Goal: Task Accomplishment & Management: Manage account settings

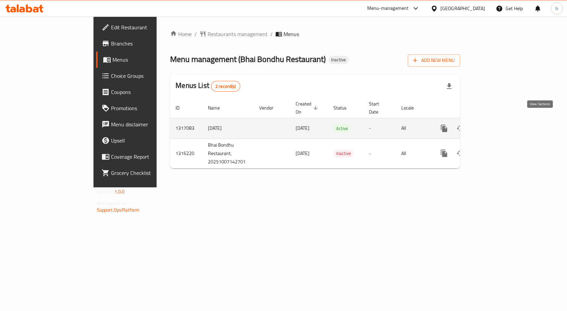
click at [500, 120] on link "enhanced table" at bounding box center [492, 128] width 16 height 16
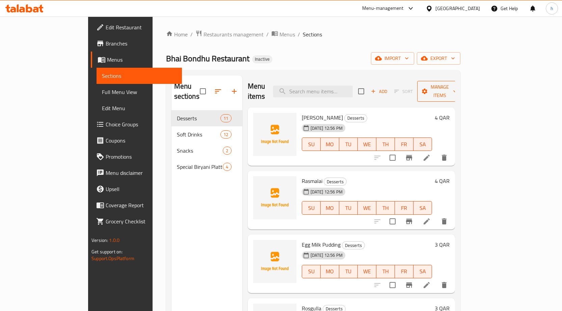
click at [457, 84] on span "Manage items" at bounding box center [439, 91] width 34 height 17
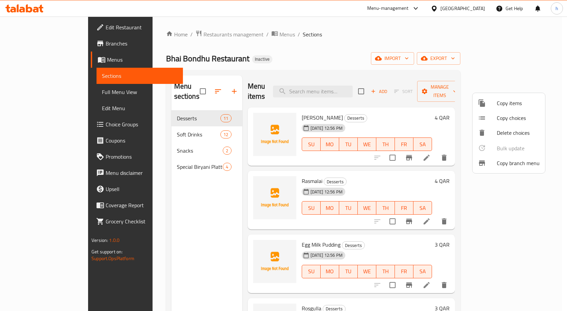
click at [492, 98] on li "Copy items" at bounding box center [508, 103] width 73 height 15
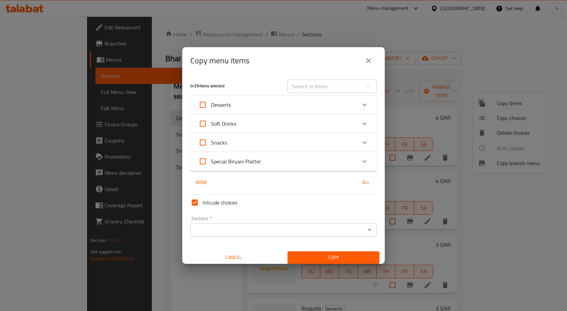
click at [368, 60] on icon "close" at bounding box center [368, 61] width 8 height 8
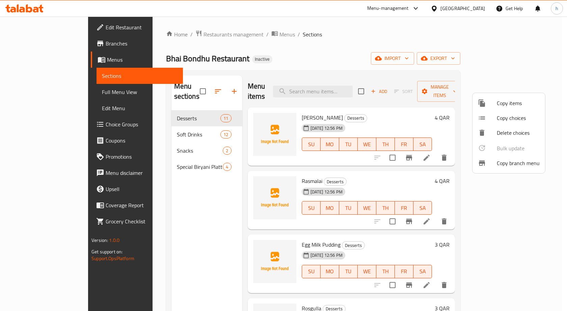
click at [482, 61] on div at bounding box center [283, 155] width 567 height 311
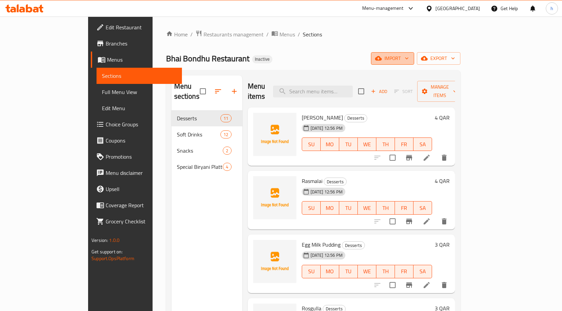
click at [408, 62] on span "import" at bounding box center [392, 58] width 32 height 8
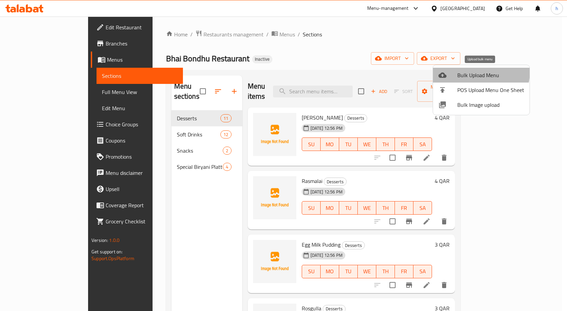
click at [472, 71] on span "Bulk Upload Menu" at bounding box center [490, 75] width 67 height 8
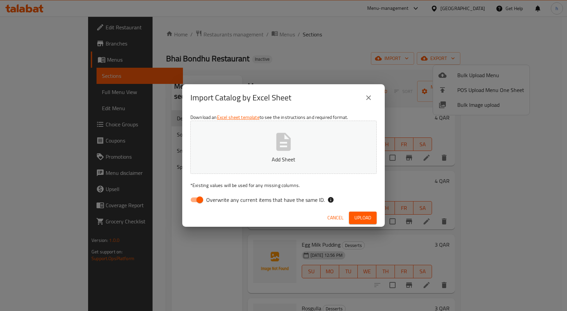
click at [194, 195] on input "Overwrite any current items that have the same ID." at bounding box center [199, 200] width 38 height 13
checkbox input "false"
click at [262, 151] on button "Add Sheet" at bounding box center [283, 147] width 186 height 53
click at [370, 217] on span "Upload" at bounding box center [362, 218] width 17 height 8
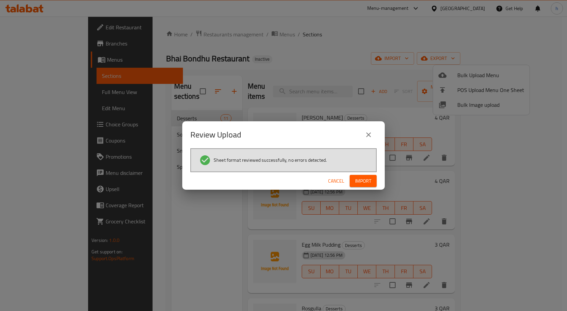
click at [365, 180] on span "Import" at bounding box center [363, 181] width 16 height 8
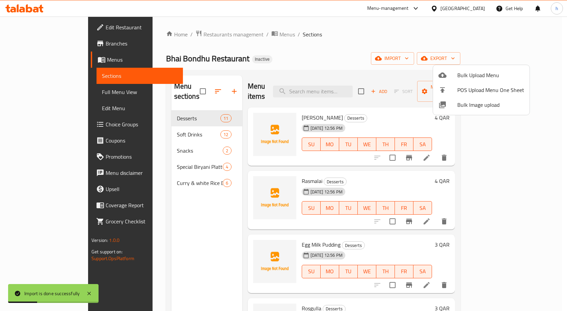
click at [169, 176] on div at bounding box center [283, 155] width 567 height 311
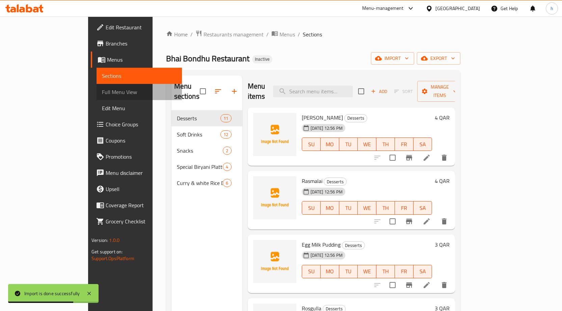
click at [96, 84] on link "Full Menu View" at bounding box center [138, 92] width 85 height 16
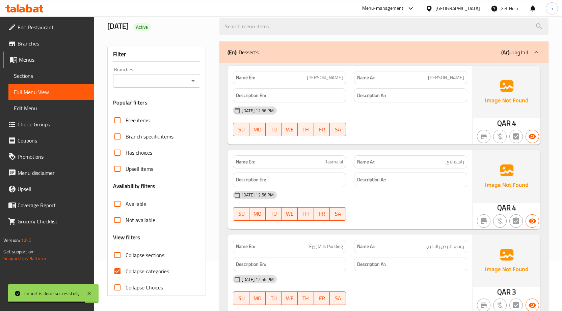
scroll to position [101, 0]
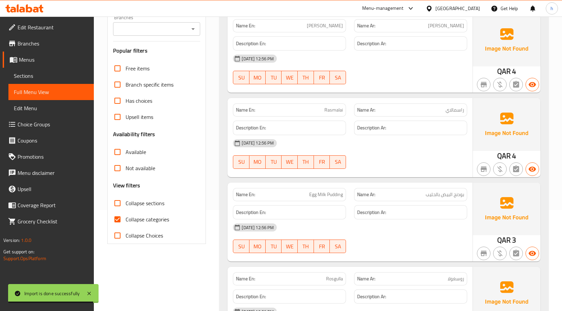
click at [119, 225] on input "Collapse categories" at bounding box center [117, 219] width 16 height 16
checkbox input "false"
click at [115, 203] on input "Collapse sections" at bounding box center [117, 203] width 16 height 16
checkbox input "true"
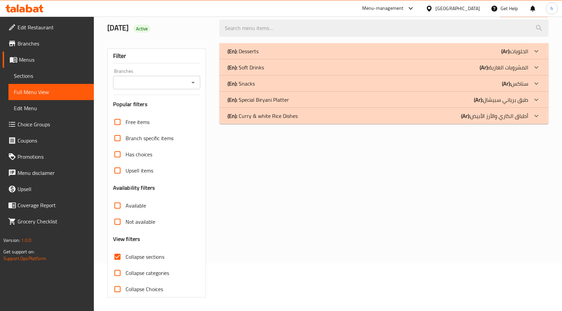
scroll to position [48, 0]
click at [414, 120] on div "(En): Curry & white Rice Dishes (Ar): أطباق الكاري والأرز الأبيض" at bounding box center [377, 116] width 301 height 8
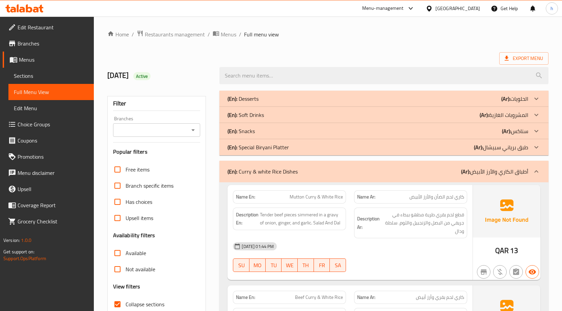
scroll to position [101, 0]
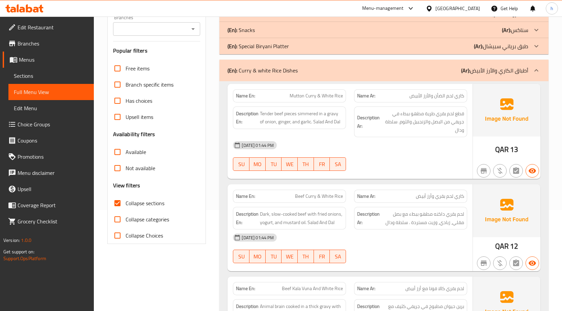
click at [314, 95] on span "Mutton Curry & White Rice" at bounding box center [315, 95] width 53 height 7
click at [296, 95] on span "Mutton Curry & White Rice" at bounding box center [315, 95] width 53 height 7
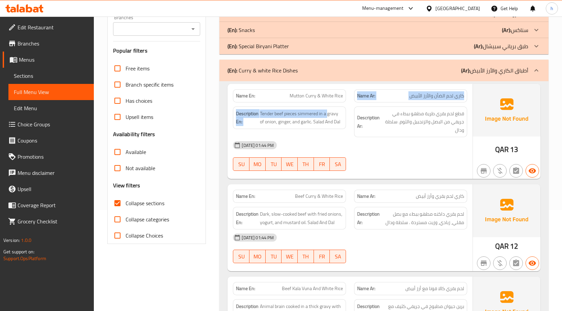
drag, startPoint x: 326, startPoint y: 103, endPoint x: 350, endPoint y: 102, distance: 24.0
click at [350, 102] on div "Name En: Mutton Curry & White Rice Name Ar: كاري لحم الضأن والأرز الأبيض Descri…" at bounding box center [349, 131] width 245 height 95
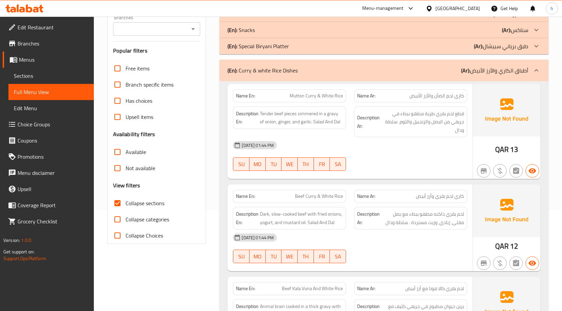
click at [315, 95] on span "Mutton Curry & White Rice" at bounding box center [315, 95] width 53 height 7
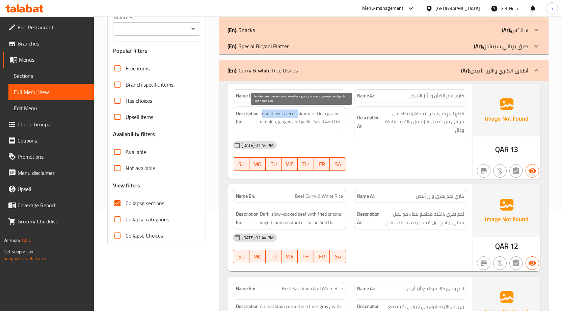
drag, startPoint x: 298, startPoint y: 113, endPoint x: 261, endPoint y: 114, distance: 37.1
click at [261, 114] on span "Tender beef pieces simmered in a gravy of onion, ginger, and garlic. Salad And …" at bounding box center [301, 118] width 83 height 17
drag, startPoint x: 299, startPoint y: 114, endPoint x: 311, endPoint y: 112, distance: 12.4
click at [311, 112] on span "Tender beef pieces simmered in a gravy of onion, ginger, and garlic. Salad And …" at bounding box center [301, 118] width 83 height 17
drag, startPoint x: 324, startPoint y: 114, endPoint x: 267, endPoint y: 123, distance: 58.4
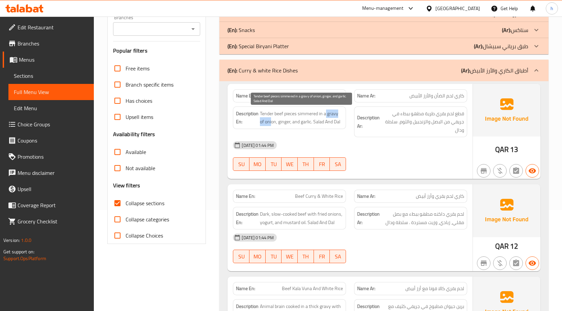
click at [267, 123] on span "Tender beef pieces simmered in a gravy of onion, ginger, and garlic. Salad And …" at bounding box center [301, 118] width 83 height 17
drag, startPoint x: 277, startPoint y: 121, endPoint x: 286, endPoint y: 119, distance: 8.5
click at [286, 119] on span "Tender beef pieces simmered in a gravy of onion, ginger, and garlic. Salad And …" at bounding box center [301, 118] width 83 height 17
drag, startPoint x: 295, startPoint y: 120, endPoint x: 305, endPoint y: 121, distance: 9.2
click at [305, 121] on span "Tender beef pieces simmered in a gravy of onion, ginger, and garlic. Salad And …" at bounding box center [301, 118] width 83 height 17
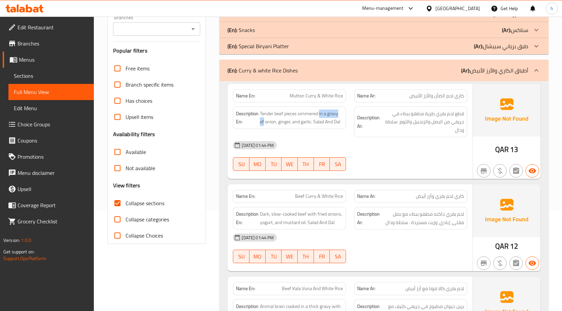
drag, startPoint x: 318, startPoint y: 117, endPoint x: 347, endPoint y: 117, distance: 28.7
click at [347, 117] on div "Description En: Tender beef pieces simmered in a gravy of onion, ginger, and ga…" at bounding box center [289, 122] width 121 height 39
click at [347, 130] on div "Description En: Tender beef pieces simmered in a gravy of onion, ginger, and ga…" at bounding box center [289, 122] width 121 height 39
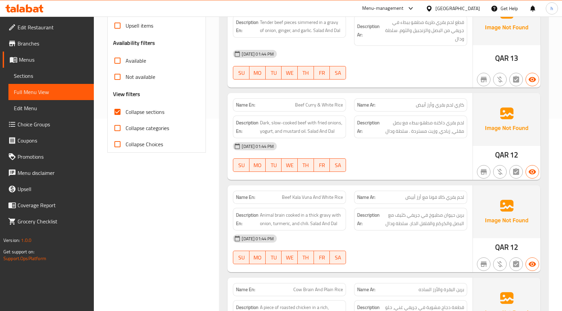
scroll to position [202, 0]
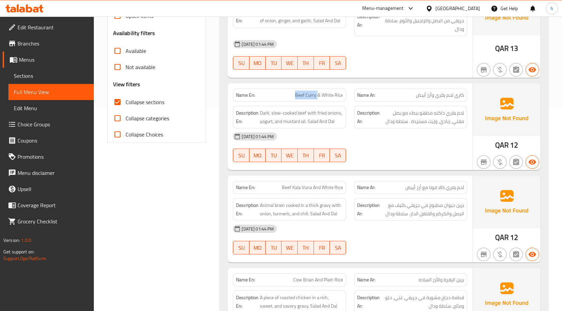
drag, startPoint x: 318, startPoint y: 97, endPoint x: 290, endPoint y: 96, distance: 27.7
click at [290, 96] on p "Name En: Beef Curry & White Rice" at bounding box center [289, 95] width 107 height 7
drag, startPoint x: 321, startPoint y: 94, endPoint x: 350, endPoint y: 110, distance: 32.9
click at [350, 97] on div "Name En: Beef Curry & White Rice Name Ar: كاري لحم بقري وأرز أبيض" at bounding box center [350, 95] width 242 height 21
click at [346, 124] on div "Description En: Dark, slow-cooked beef with fried onions, yogurt, and mustard o…" at bounding box center [289, 117] width 113 height 23
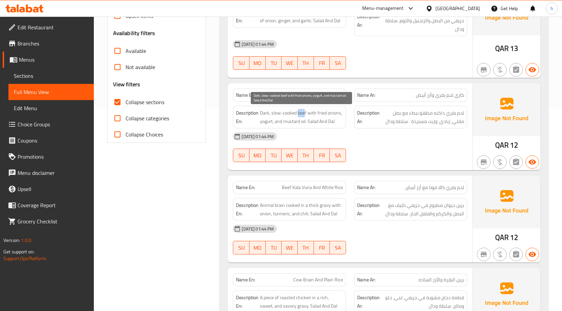
drag, startPoint x: 305, startPoint y: 112, endPoint x: 297, endPoint y: 112, distance: 7.8
click at [297, 112] on span "Dark, slow-cooked beef with fried onions, yogurt, and mustard oil. Salad And Dal" at bounding box center [301, 117] width 83 height 17
drag, startPoint x: 270, startPoint y: 112, endPoint x: 262, endPoint y: 110, distance: 8.6
click at [262, 110] on span "Dark, slow-cooked beef with fried onions, yogurt, and mustard oil. Salad And Dal" at bounding box center [301, 117] width 83 height 17
drag, startPoint x: 275, startPoint y: 112, endPoint x: 300, endPoint y: 110, distance: 25.4
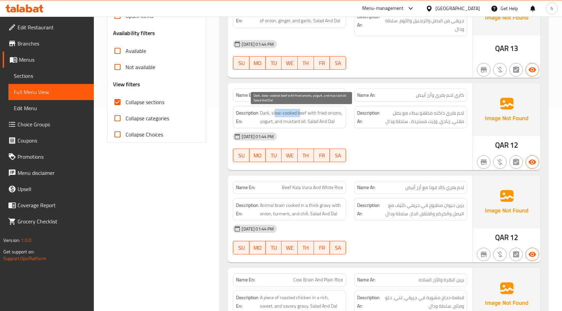
click at [300, 110] on span "Dark, slow-cooked beef with fried onions, yogurt, and mustard oil. Salad And Dal" at bounding box center [301, 117] width 83 height 17
drag, startPoint x: 316, startPoint y: 113, endPoint x: 341, endPoint y: 111, distance: 24.7
click at [341, 111] on span "Dark, slow-cooked beef with fried onions, yogurt, and mustard oil. Salad And Dal" at bounding box center [301, 117] width 83 height 17
drag, startPoint x: 262, startPoint y: 121, endPoint x: 270, endPoint y: 120, distance: 8.3
click at [270, 120] on span "Dark, slow-cooked beef with fried onions, yogurt, and mustard oil. Salad And Dal" at bounding box center [301, 117] width 83 height 17
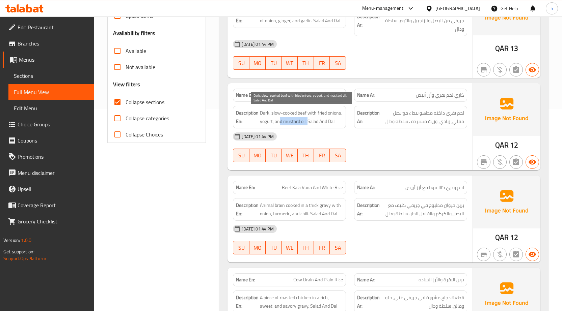
drag, startPoint x: 281, startPoint y: 121, endPoint x: 309, endPoint y: 121, distance: 28.3
click at [309, 121] on span "Dark, slow-cooked beef with fried onions, yogurt, and mustard oil. Salad And Dal" at bounding box center [301, 117] width 83 height 17
drag, startPoint x: 316, startPoint y: 121, endPoint x: 337, endPoint y: 124, distance: 21.8
click at [336, 123] on span "Dark, slow-cooked beef with fried onions, yogurt, and mustard oil. Salad And Dal" at bounding box center [301, 117] width 83 height 17
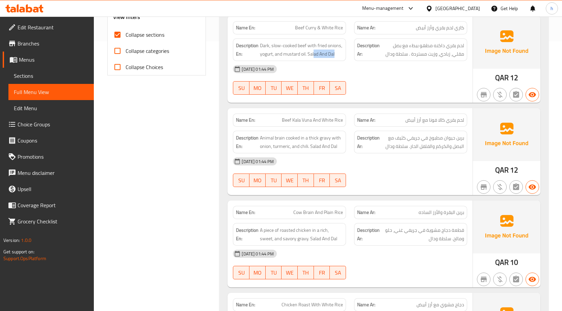
scroll to position [304, 0]
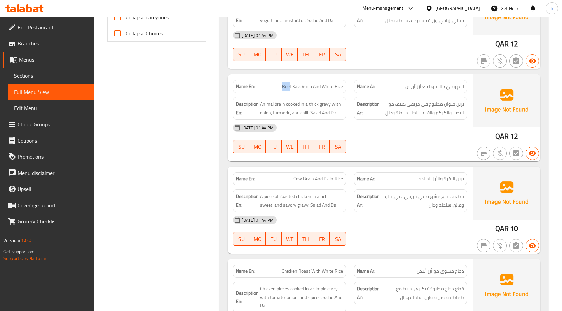
drag, startPoint x: 283, startPoint y: 85, endPoint x: 289, endPoint y: 85, distance: 5.7
click at [289, 85] on span "Beef Kala Vuna And White Rice" at bounding box center [312, 86] width 61 height 7
drag, startPoint x: 297, startPoint y: 87, endPoint x: 314, endPoint y: 87, distance: 16.5
click at [314, 87] on span "Beef Kala Vuna And White Rice" at bounding box center [312, 86] width 61 height 7
drag, startPoint x: 318, startPoint y: 85, endPoint x: 334, endPoint y: 87, distance: 15.3
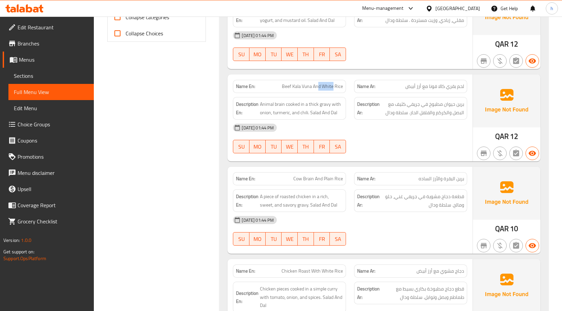
click at [334, 87] on span "Beef Kala Vuna And White Rice" at bounding box center [312, 86] width 61 height 7
drag, startPoint x: 282, startPoint y: 104, endPoint x: 255, endPoint y: 104, distance: 27.3
click at [255, 104] on h6 "Description En: Animal brain cooked in a thick gravy with onion, turmeric, and …" at bounding box center [289, 108] width 107 height 17
drag, startPoint x: 294, startPoint y: 104, endPoint x: 299, endPoint y: 104, distance: 5.7
click at [299, 104] on span "Animal brain cooked in a thick gravy with onion, turmeric, and chili. Salad And…" at bounding box center [301, 108] width 83 height 17
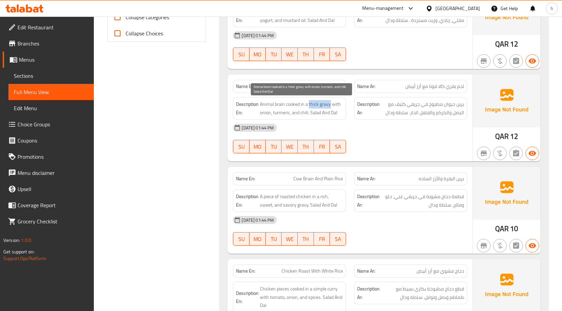
drag, startPoint x: 310, startPoint y: 103, endPoint x: 331, endPoint y: 104, distance: 20.9
click at [331, 104] on span "Animal brain cooked in a thick gravy with onion, turmeric, and chili. Salad And…" at bounding box center [301, 108] width 83 height 17
drag, startPoint x: 336, startPoint y: 103, endPoint x: 269, endPoint y: 117, distance: 68.2
click at [269, 117] on span "Animal brain cooked in a thick gravy with onion, turmeric, and chili. Salad And…" at bounding box center [301, 108] width 83 height 17
drag, startPoint x: 275, startPoint y: 113, endPoint x: 287, endPoint y: 112, distance: 12.2
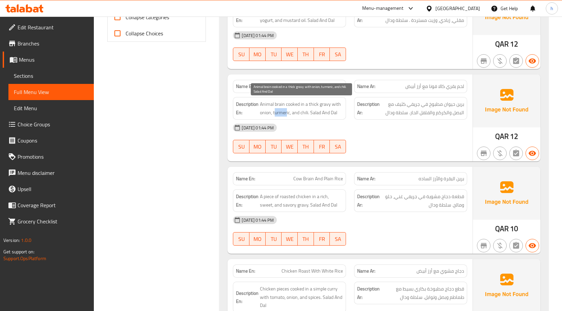
click at [287, 112] on span "Animal brain cooked in a thick gravy with onion, turmeric, and chili. Salad And…" at bounding box center [301, 108] width 83 height 17
drag, startPoint x: 296, startPoint y: 113, endPoint x: 308, endPoint y: 115, distance: 11.5
click at [308, 115] on span "Animal brain cooked in a thick gravy with onion, turmeric, and chili. Salad And…" at bounding box center [301, 108] width 83 height 17
drag, startPoint x: 335, startPoint y: 113, endPoint x: 356, endPoint y: 114, distance: 21.0
click at [349, 114] on div "Description En: Animal brain cooked in a thick gravy with onion, turmeric, and …" at bounding box center [289, 108] width 121 height 31
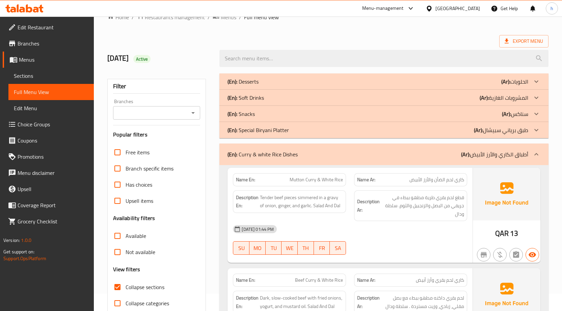
scroll to position [0, 0]
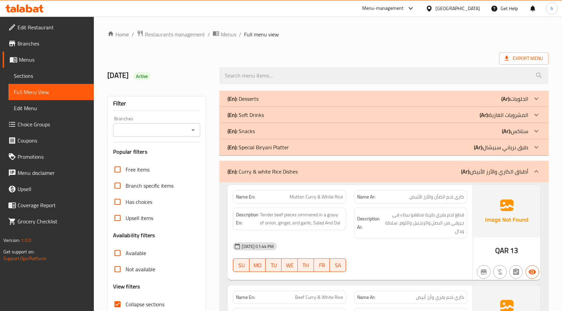
click at [312, 149] on div "(En): Special Biryani Platter (Ar): طبق برياني سبيشال" at bounding box center [377, 147] width 301 height 8
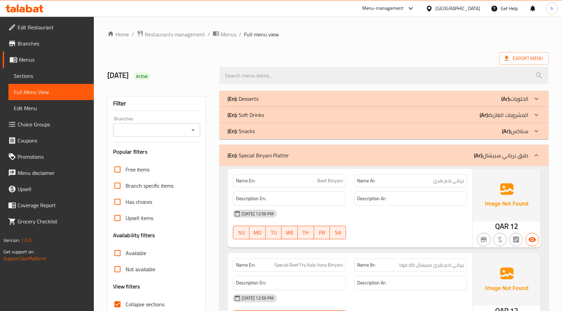
click at [369, 131] on div "(En): Snacks (Ar): سناكس" at bounding box center [377, 131] width 301 height 8
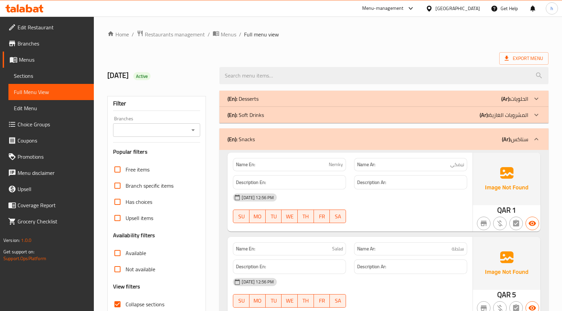
click at [408, 113] on div "(En): Soft Drinks (Ar): المشروبات الغازية" at bounding box center [377, 115] width 301 height 8
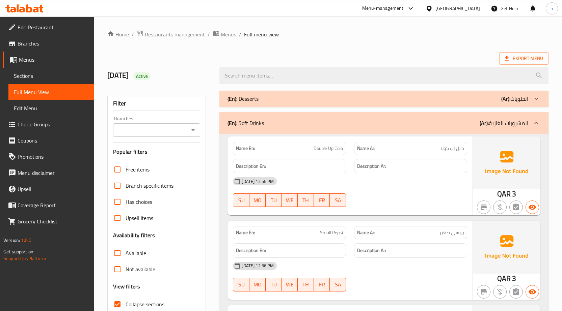
click at [420, 98] on div "(En): Desserts (Ar): الحلويات" at bounding box center [377, 99] width 301 height 8
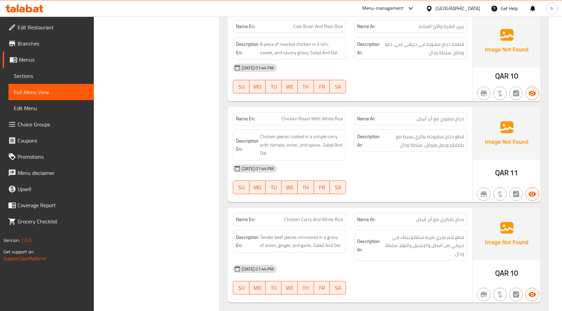
scroll to position [3004, 0]
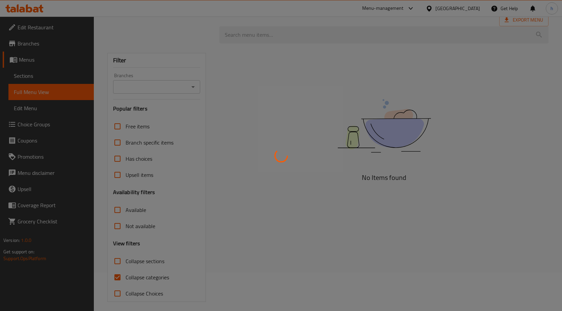
scroll to position [43, 0]
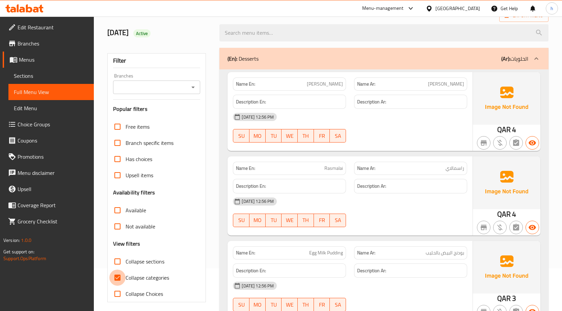
click at [119, 276] on input "Collapse categories" at bounding box center [117, 278] width 16 height 16
checkbox input "false"
click at [30, 80] on span "Sections" at bounding box center [51, 76] width 75 height 8
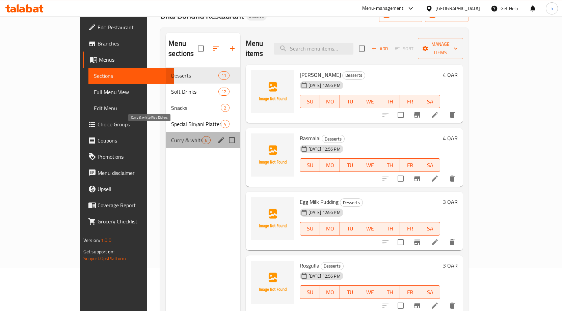
click at [171, 136] on span "Curry & white Rice Dishes" at bounding box center [186, 140] width 31 height 8
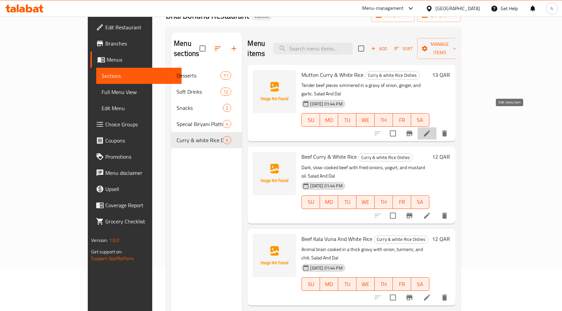
click at [431, 130] on icon at bounding box center [427, 134] width 8 height 8
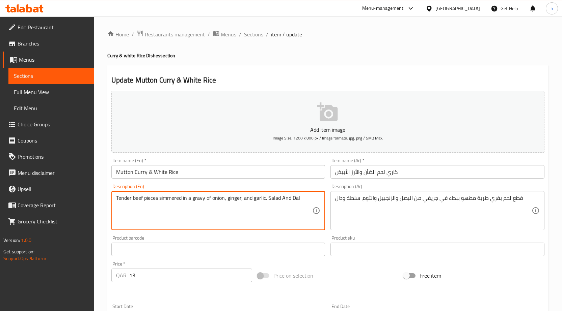
click at [267, 203] on textarea "Tender beef pieces simmered in a gravy of onion, ginger, and garlic. Salad And …" at bounding box center [214, 211] width 196 height 32
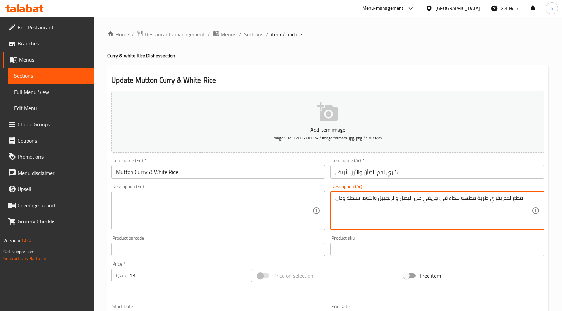
click at [377, 199] on textarea "قطع لحم بقري طرية مطهو ببطء في جريفي من البصل والزنجبيل والثوم. سلطة ودال" at bounding box center [433, 211] width 196 height 32
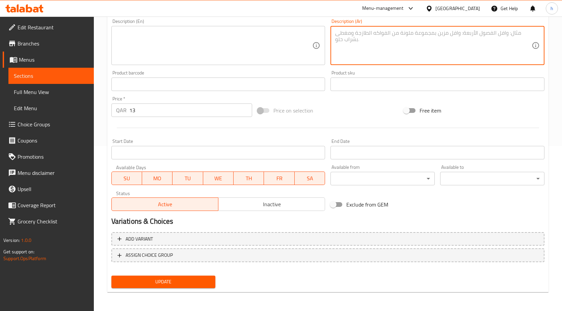
click at [197, 281] on span "Update" at bounding box center [163, 282] width 93 height 8
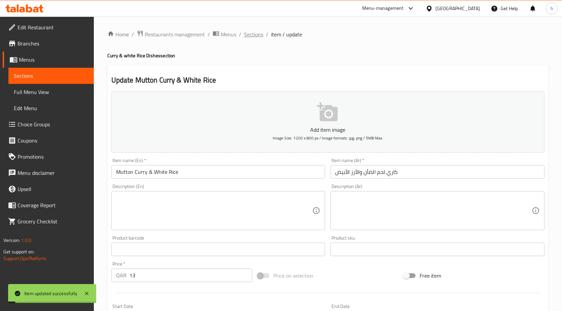
click at [251, 34] on span "Sections" at bounding box center [253, 34] width 19 height 8
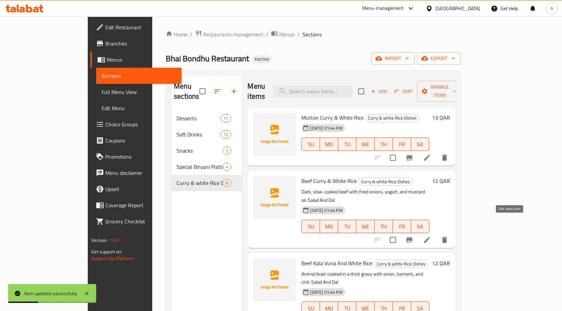
click at [430, 237] on icon at bounding box center [427, 240] width 6 height 6
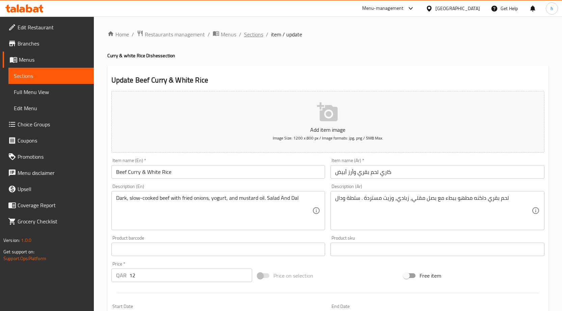
click at [254, 32] on span "Sections" at bounding box center [253, 34] width 19 height 8
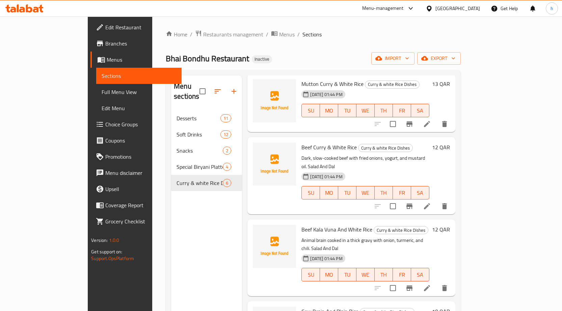
scroll to position [101, 0]
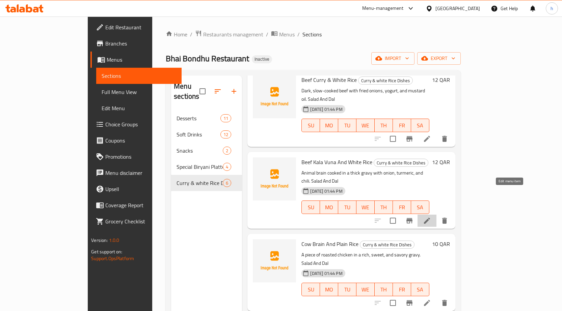
click at [431, 217] on icon at bounding box center [427, 221] width 8 height 8
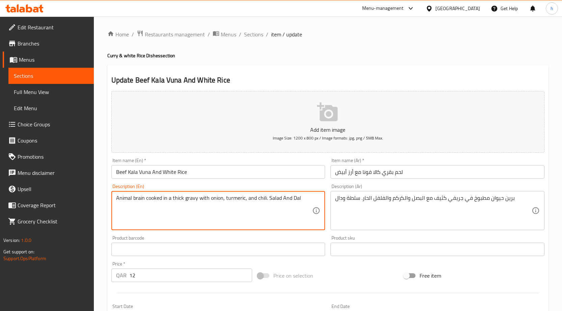
click at [261, 197] on textarea "Animal brain cooked in a thick gravy with onion, turmeric, and chili. Salad And…" at bounding box center [214, 211] width 196 height 32
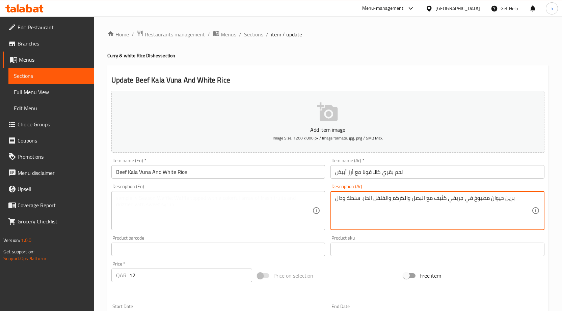
click at [378, 199] on textarea "برين حيوان مطبوخ في جريفي كثيف مع البصل والكركم والفلفل الحار. سلطة ودال" at bounding box center [433, 211] width 196 height 32
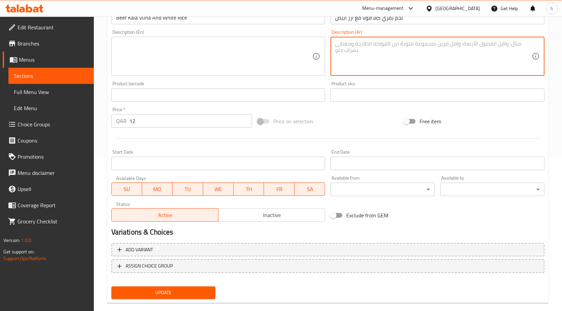
scroll to position [165, 0]
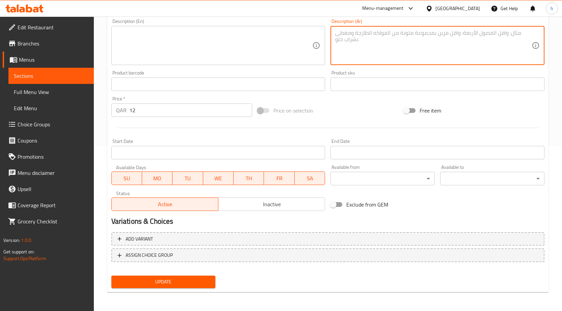
click at [189, 274] on div "Update" at bounding box center [164, 282] width 110 height 18
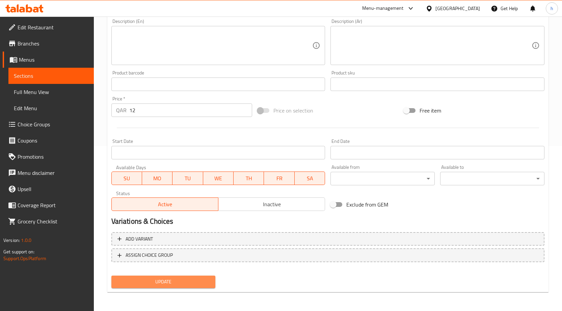
click at [190, 280] on span "Update" at bounding box center [163, 282] width 93 height 8
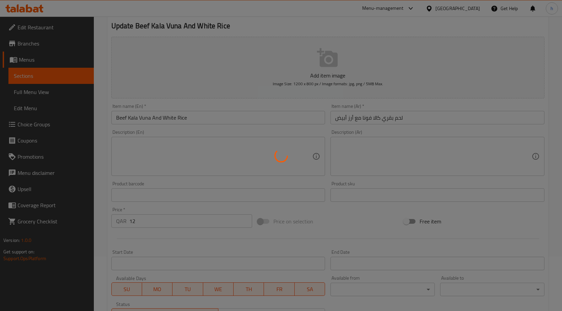
scroll to position [0, 0]
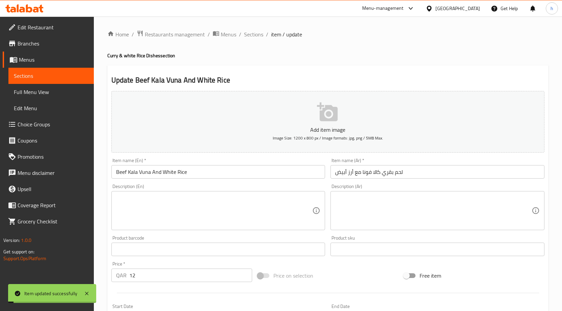
click at [253, 32] on span "Sections" at bounding box center [253, 34] width 19 height 8
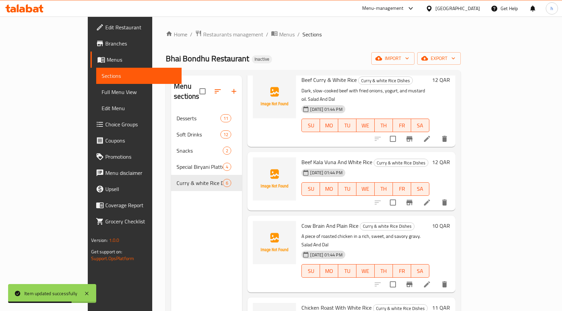
scroll to position [127, 0]
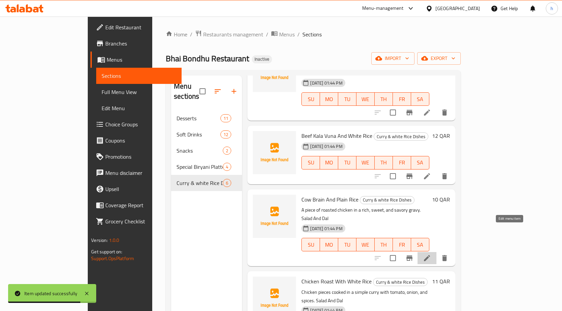
click at [431, 254] on icon at bounding box center [427, 258] width 8 height 8
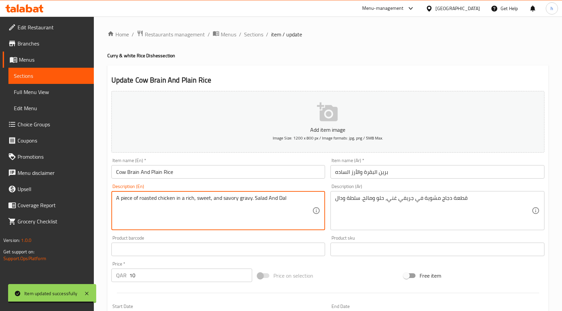
click at [193, 197] on textarea "A piece of roasted chicken in a rich, sweet, and savory gravy. Salad And Dal" at bounding box center [214, 211] width 196 height 32
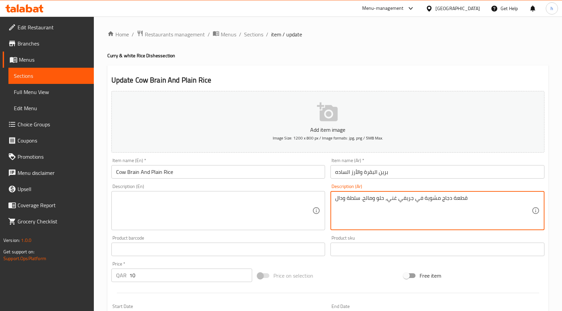
click at [409, 203] on textarea "قطعة دجاج مشوية في جريفي غني، حلو ومالح. سلطة ودال" at bounding box center [433, 211] width 196 height 32
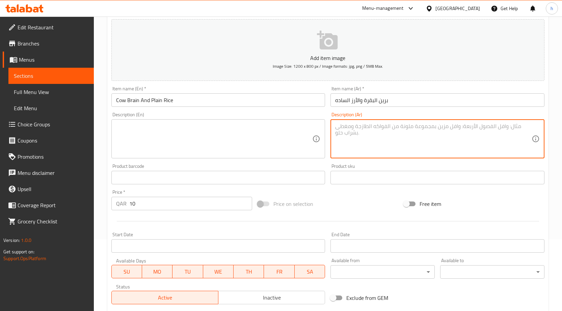
scroll to position [165, 0]
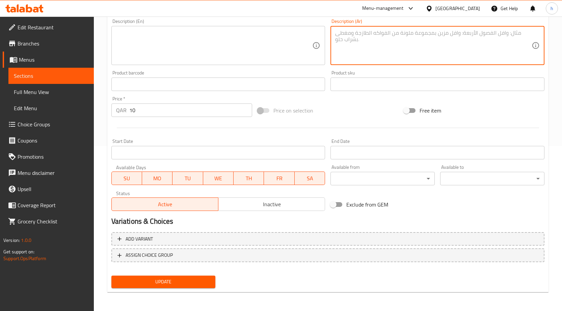
click at [179, 290] on div "Update" at bounding box center [164, 282] width 110 height 18
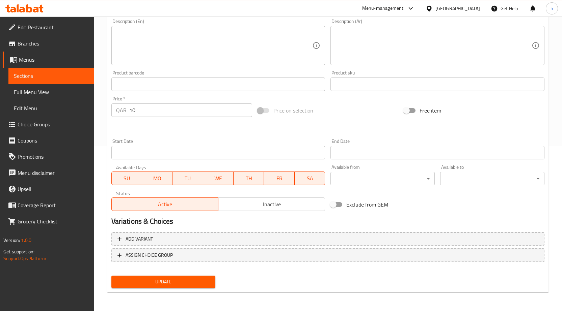
click at [204, 284] on span "Update" at bounding box center [163, 282] width 93 height 8
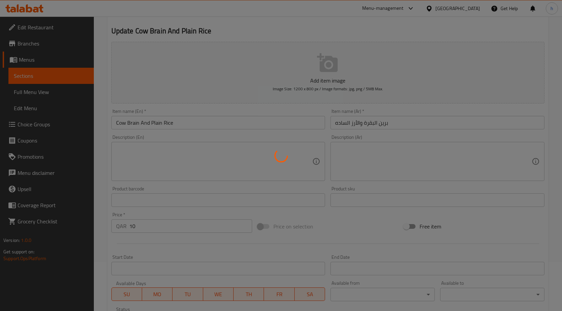
scroll to position [0, 0]
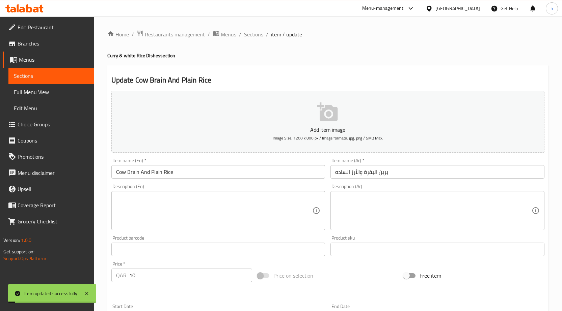
click at [262, 36] on ol "Home / Restaurants management / Menus / Sections / item / update" at bounding box center [327, 34] width 441 height 9
click at [258, 36] on span "Sections" at bounding box center [253, 34] width 19 height 8
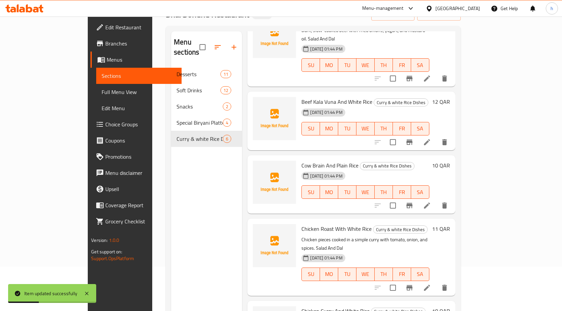
scroll to position [94, 0]
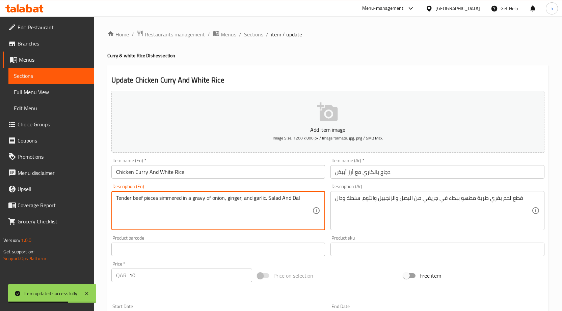
click at [196, 200] on textarea "Tender beef pieces simmered in a gravy of onion, ginger, and garlic. Salad And …" at bounding box center [214, 211] width 196 height 32
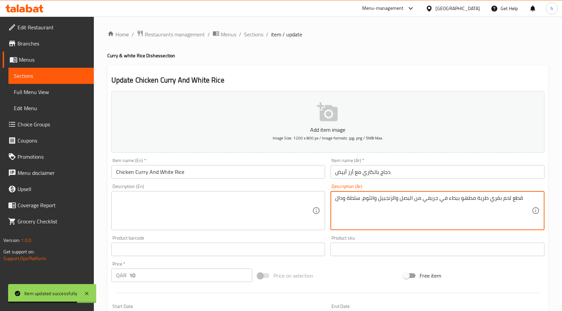
click at [373, 206] on textarea "قطع لحم بقري طرية مطهو ببطء في جريفي من البصل والزنجبيل والثوم. سلطة ودال" at bounding box center [433, 211] width 196 height 32
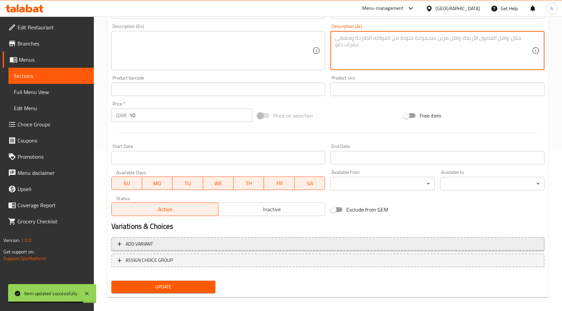
scroll to position [165, 0]
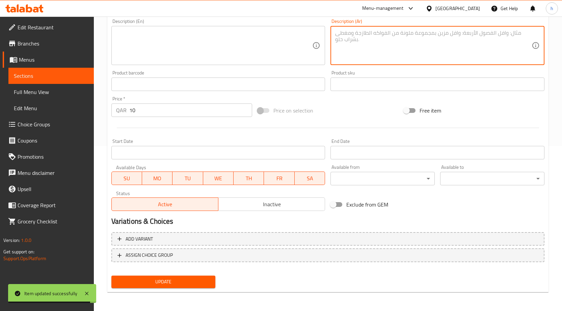
click at [192, 288] on button "Update" at bounding box center [163, 282] width 104 height 12
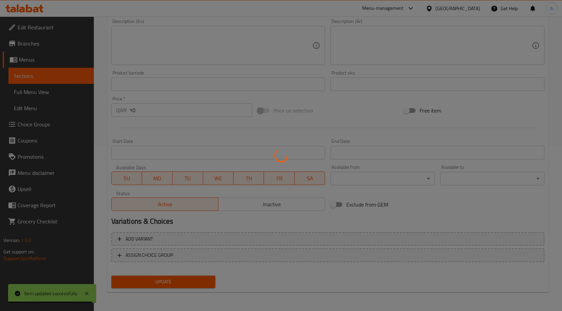
click at [195, 284] on div at bounding box center [281, 155] width 562 height 311
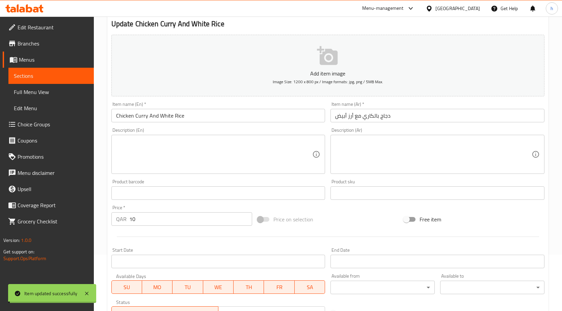
scroll to position [0, 0]
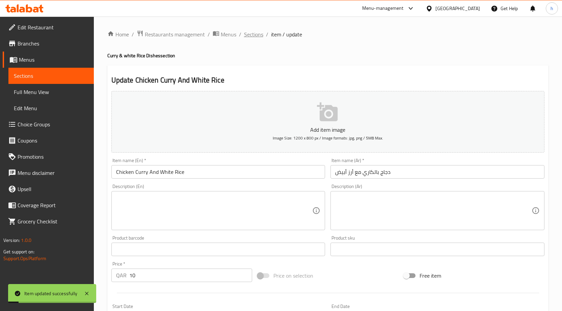
click at [258, 32] on span "Sections" at bounding box center [253, 34] width 19 height 8
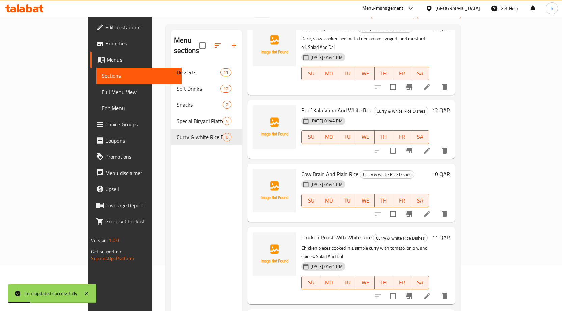
scroll to position [94, 0]
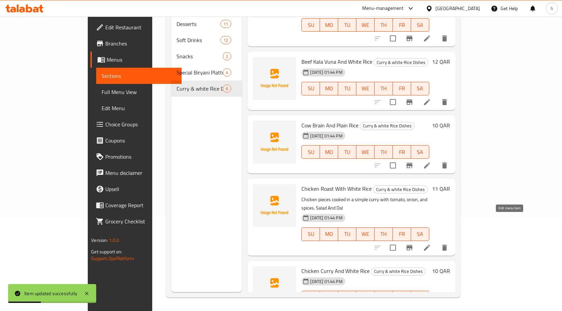
click at [431, 244] on icon at bounding box center [427, 248] width 8 height 8
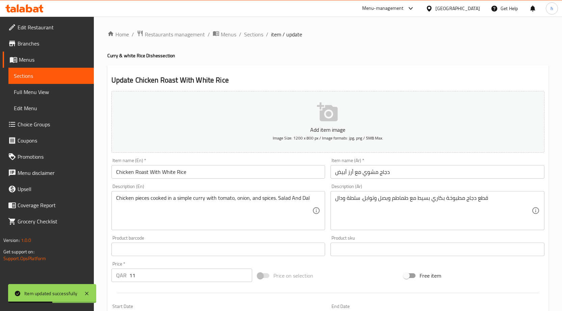
click at [259, 190] on div "Description (En) Chicken pieces cooked in a simple curry with tomato, onion, an…" at bounding box center [218, 207] width 214 height 46
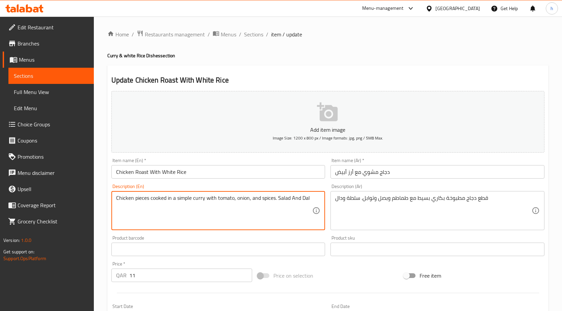
click at [260, 196] on textarea "Chicken pieces cooked in a simple curry with tomato, onion, and spices. Salad A…" at bounding box center [214, 211] width 196 height 32
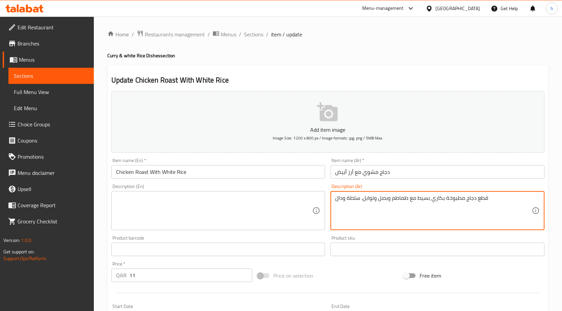
click at [439, 199] on textarea "قطع دجاج مطبوخة بكاري بسيط مع طماطم وبصل وتوابل. سلطة ودال" at bounding box center [433, 211] width 196 height 32
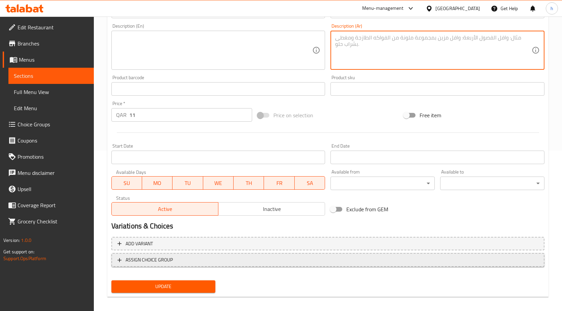
scroll to position [165, 0]
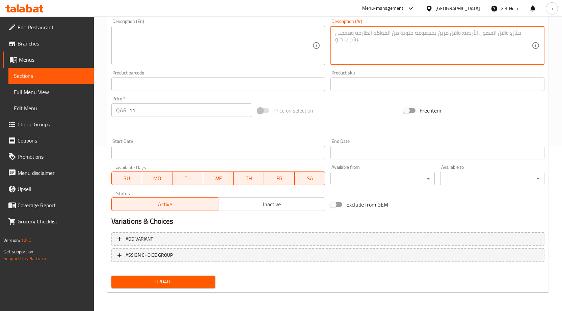
click at [185, 277] on button "Update" at bounding box center [163, 282] width 104 height 12
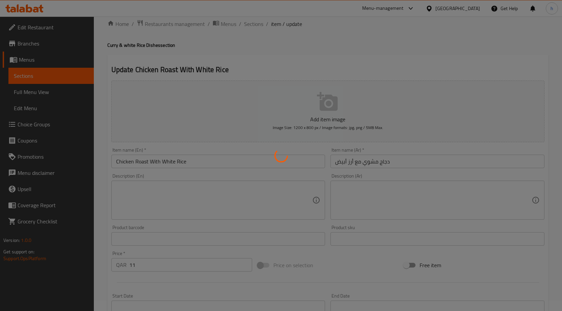
scroll to position [0, 0]
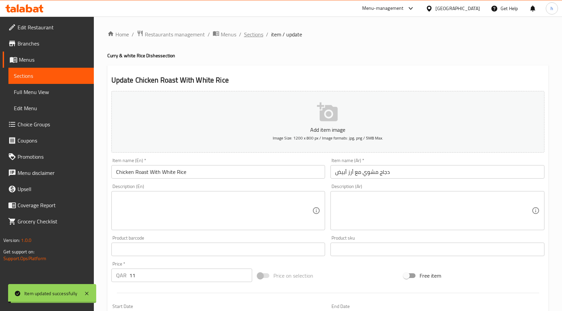
click at [256, 36] on span "Sections" at bounding box center [253, 34] width 19 height 8
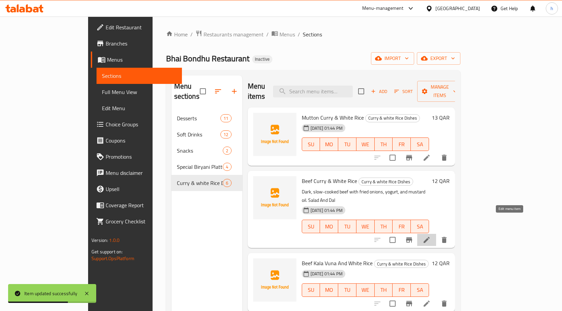
click at [429, 237] on icon at bounding box center [426, 240] width 6 height 6
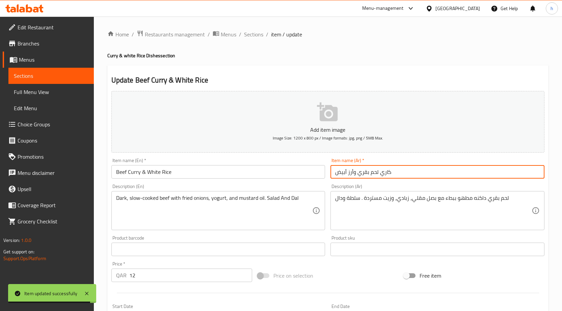
drag, startPoint x: 388, startPoint y: 170, endPoint x: 349, endPoint y: 171, distance: 38.4
click at [349, 171] on input "كاري لحم بقري وأرز أبيض" at bounding box center [437, 171] width 214 height 13
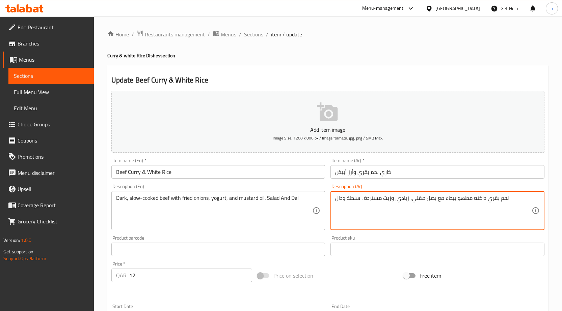
drag, startPoint x: 498, startPoint y: 200, endPoint x: 476, endPoint y: 202, distance: 23.1
click at [443, 202] on textarea "لحم بقري داكنه مطهو ببطء مع بصل مقلي، زبادي، وزيت مستردة . سلطة ودال" at bounding box center [433, 211] width 196 height 32
click at [423, 203] on textarea "لحم بقري داكنه مطهو ببطء مع بصل مقلي، زبادي، وزيت مستردة . سلطة ودال" at bounding box center [433, 211] width 196 height 32
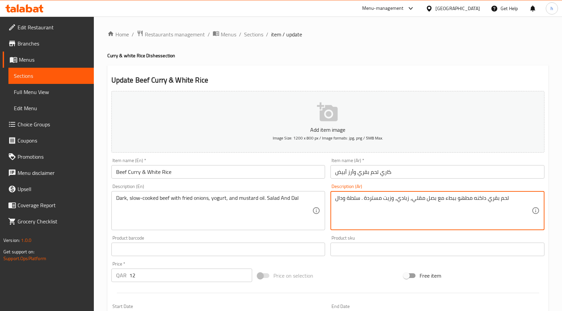
click at [423, 203] on textarea "لحم بقري داكنه مطهو ببطء مع بصل مقلي، زبادي، وزيت مستردة . سلطة ودال" at bounding box center [433, 211] width 196 height 32
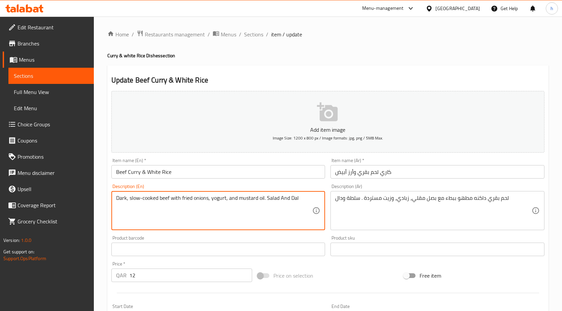
click at [252, 210] on textarea "Dark, slow-cooked beef with fried onions, yogurt, and mustard oil. Salad And Dal" at bounding box center [214, 211] width 196 height 32
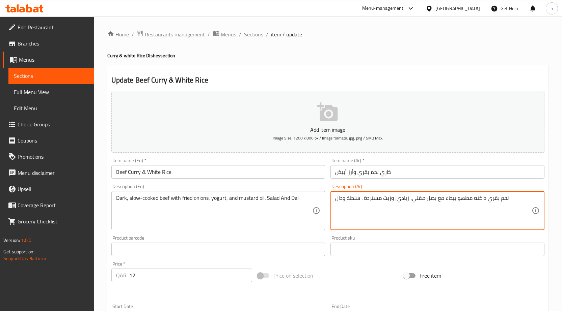
click at [392, 202] on textarea "لحم بقري داكنه مطهو ببطء مع بصل مقلي، زبادي، وزيت مستردة . سلطة ودال" at bounding box center [433, 211] width 196 height 32
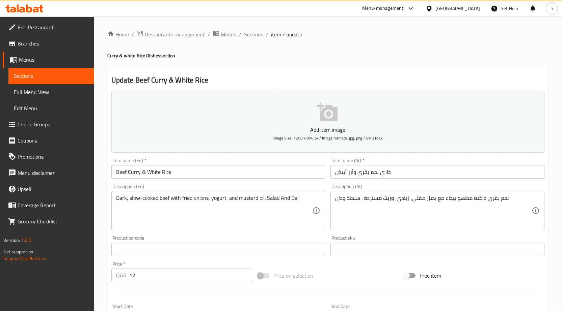
click at [255, 173] on input "Beef Curry & White Rice" at bounding box center [218, 171] width 214 height 13
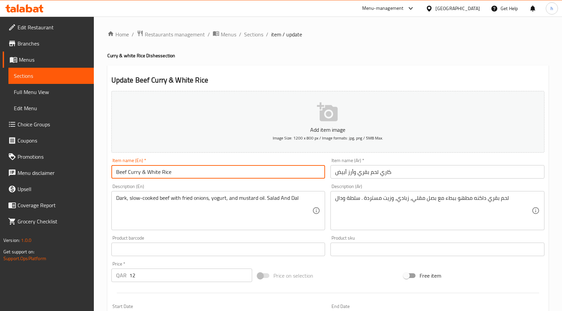
click at [255, 173] on input "Beef Curry & White Rice" at bounding box center [218, 171] width 214 height 13
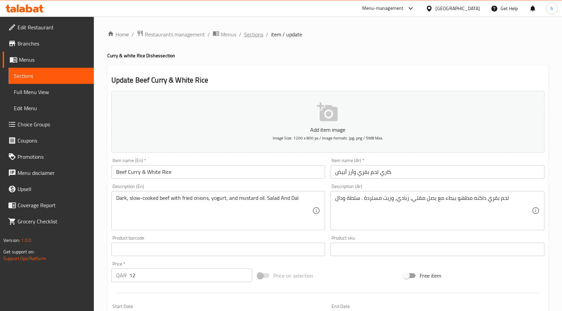
click at [258, 33] on span "Sections" at bounding box center [253, 34] width 19 height 8
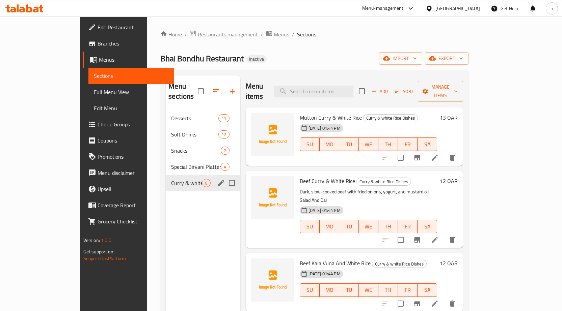
click at [225, 176] on input "Menu sections" at bounding box center [232, 183] width 14 height 14
checkbox input "true"
click at [208, 87] on icon "button" at bounding box center [212, 91] width 8 height 8
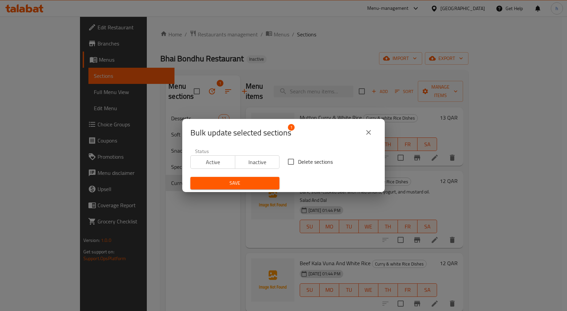
click at [310, 160] on span "Delete sections" at bounding box center [315, 162] width 35 height 8
click at [298, 160] on input "Delete sections" at bounding box center [291, 162] width 14 height 14
checkbox input "true"
click at [232, 180] on span "Save" at bounding box center [235, 183] width 78 height 8
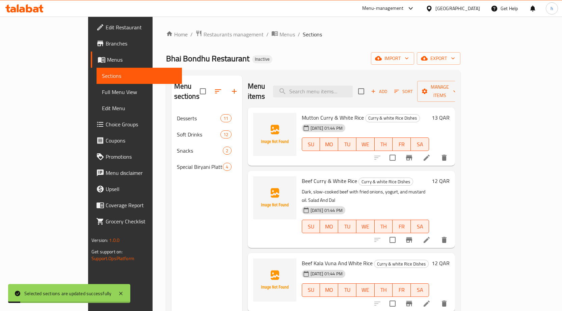
click at [171, 201] on div "Menu sections Desserts 11 Soft Drinks 12 Snacks 2 Special Biryani Platter 4" at bounding box center [206, 231] width 71 height 311
